Goal: Task Accomplishment & Management: Use online tool/utility

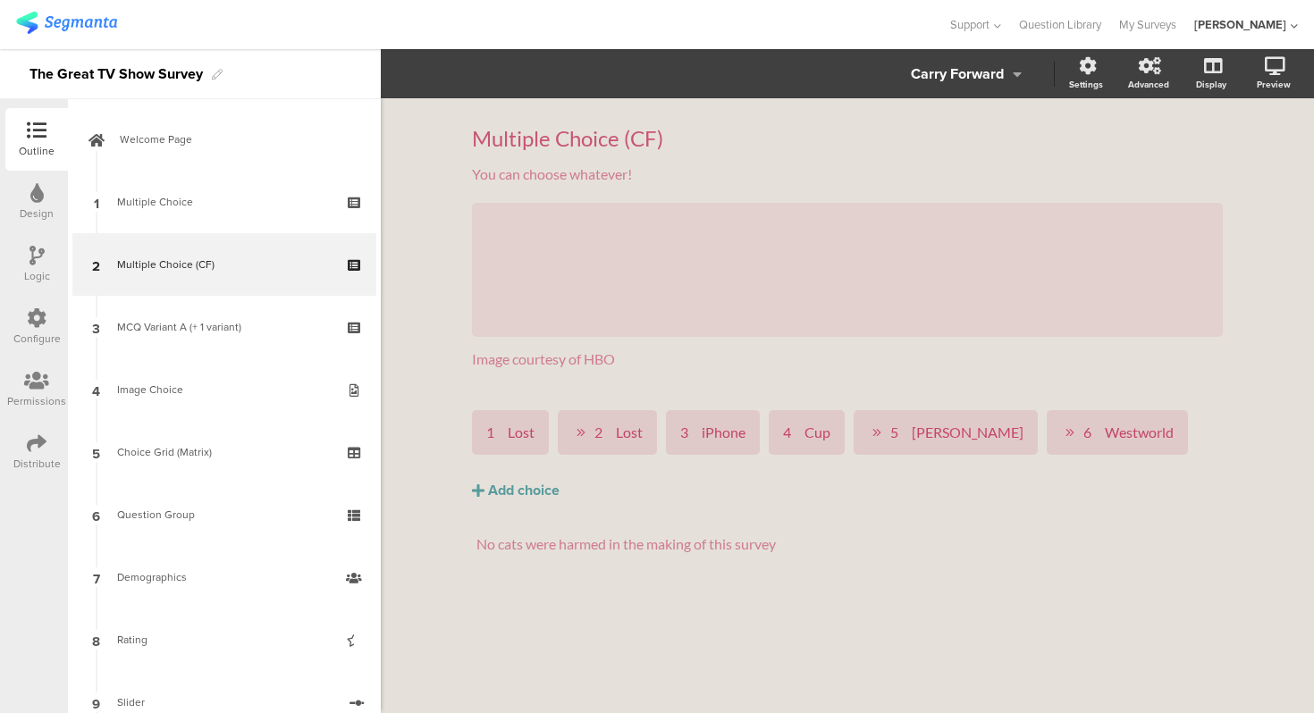
click at [436, 205] on div "Multiple Choice (CF) Multiple Choice (CF) You can choose whatever! You can choo…" at bounding box center [847, 405] width 933 height 615
click at [430, 405] on div "Multiple Choice (CF) Multiple Choice (CF) You can choose whatever! You can choo…" at bounding box center [847, 405] width 933 height 615
